Goal: Task Accomplishment & Management: Manage account settings

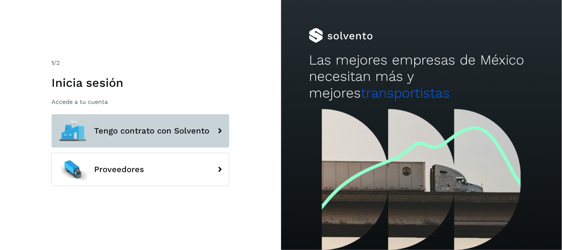
click at [192, 134] on span "Tengo contrato con Solvento" at bounding box center [151, 130] width 115 height 9
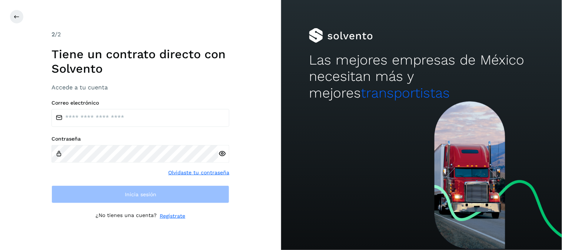
click at [146, 127] on div "Correo electrónico Contraseña Olvidaste tu contraseña Inicia sesión" at bounding box center [140, 151] width 178 height 103
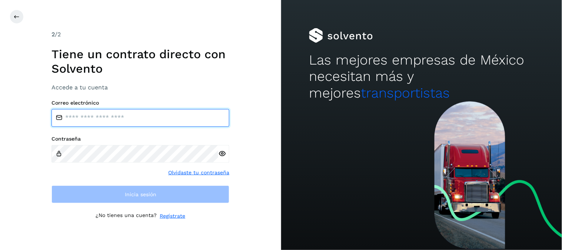
click at [149, 122] on input "email" at bounding box center [140, 118] width 178 height 18
type input "**********"
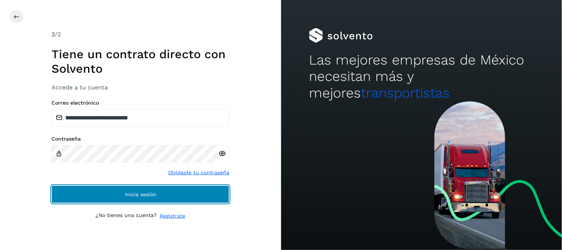
click at [171, 197] on button "Inicia sesión" at bounding box center [140, 194] width 178 height 18
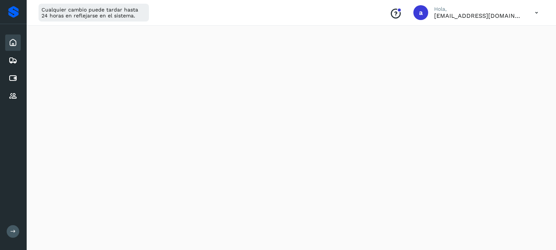
scroll to position [205, 0]
